Goal: Check status: Check status

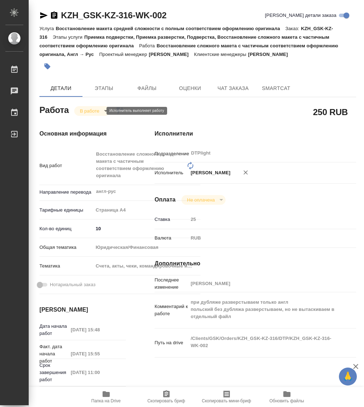
click at [99, 111] on body "🙏 .cls-1 fill:#fff; AWATERA Работы 0 Чаты График Выйти KZH_GSK-KZ-316-WK-002 Кр…" at bounding box center [182, 203] width 364 height 407
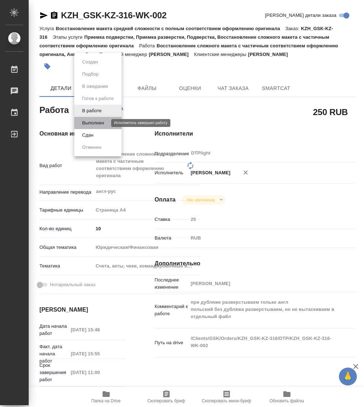
click at [97, 123] on button "Выполнен" at bounding box center [93, 123] width 26 height 8
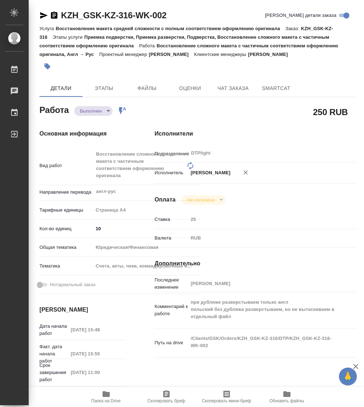
type textarea "x"
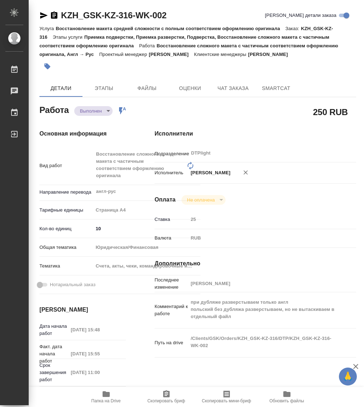
type textarea "x"
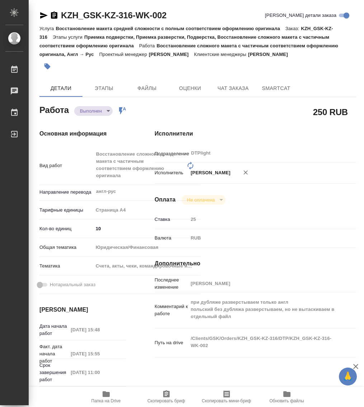
type textarea "x"
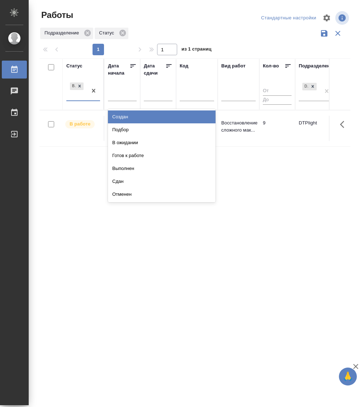
click at [77, 99] on div "В работе" at bounding box center [76, 90] width 21 height 19
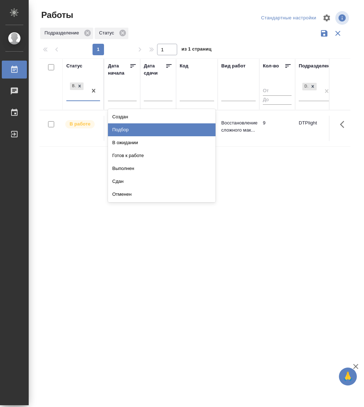
click at [128, 128] on div "Подбор" at bounding box center [162, 129] width 108 height 13
